Goal: Task Accomplishment & Management: Manage account settings

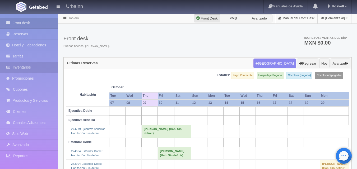
click at [27, 72] on link "Inventarios" at bounding box center [29, 67] width 58 height 11
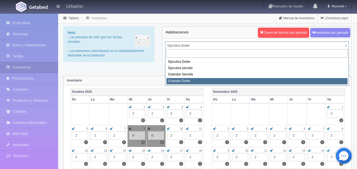
select select "1740"
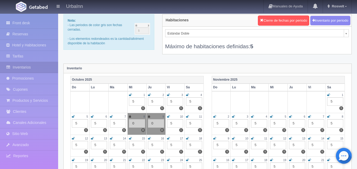
scroll to position [9, 0]
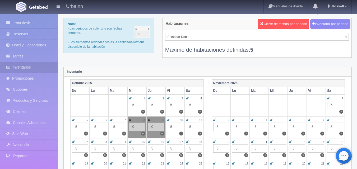
click at [167, 119] on icon at bounding box center [168, 119] width 3 height 3
click at [171, 126] on div "5" at bounding box center [175, 127] width 16 height 8
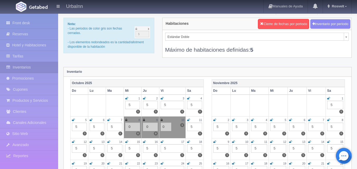
type input "0"
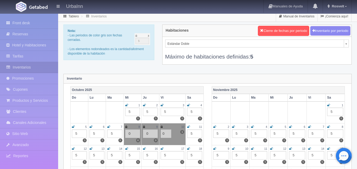
scroll to position [0, 0]
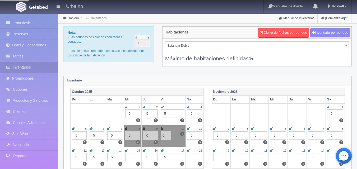
drag, startPoint x: 177, startPoint y: 50, endPoint x: 180, endPoint y: 45, distance: 5.7
click at [177, 49] on div "Estándar Doble Ejecutiva Doble Ejecutiva sencilla Estándar Sencilla Estándar Do…" at bounding box center [256, 52] width 189 height 27
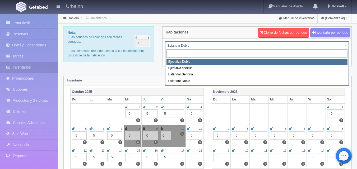
select select "1732"
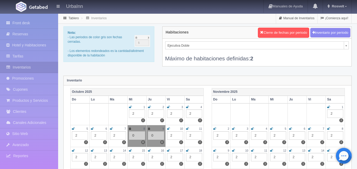
click at [168, 129] on icon at bounding box center [168, 128] width 3 height 3
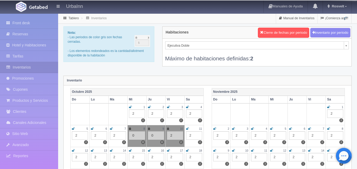
click at [171, 135] on div "2" at bounding box center [175, 135] width 16 height 8
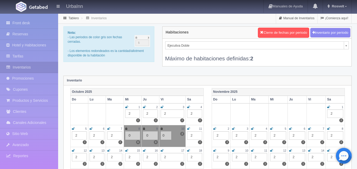
type input "0"
